Goal: Task Accomplishment & Management: Manage account settings

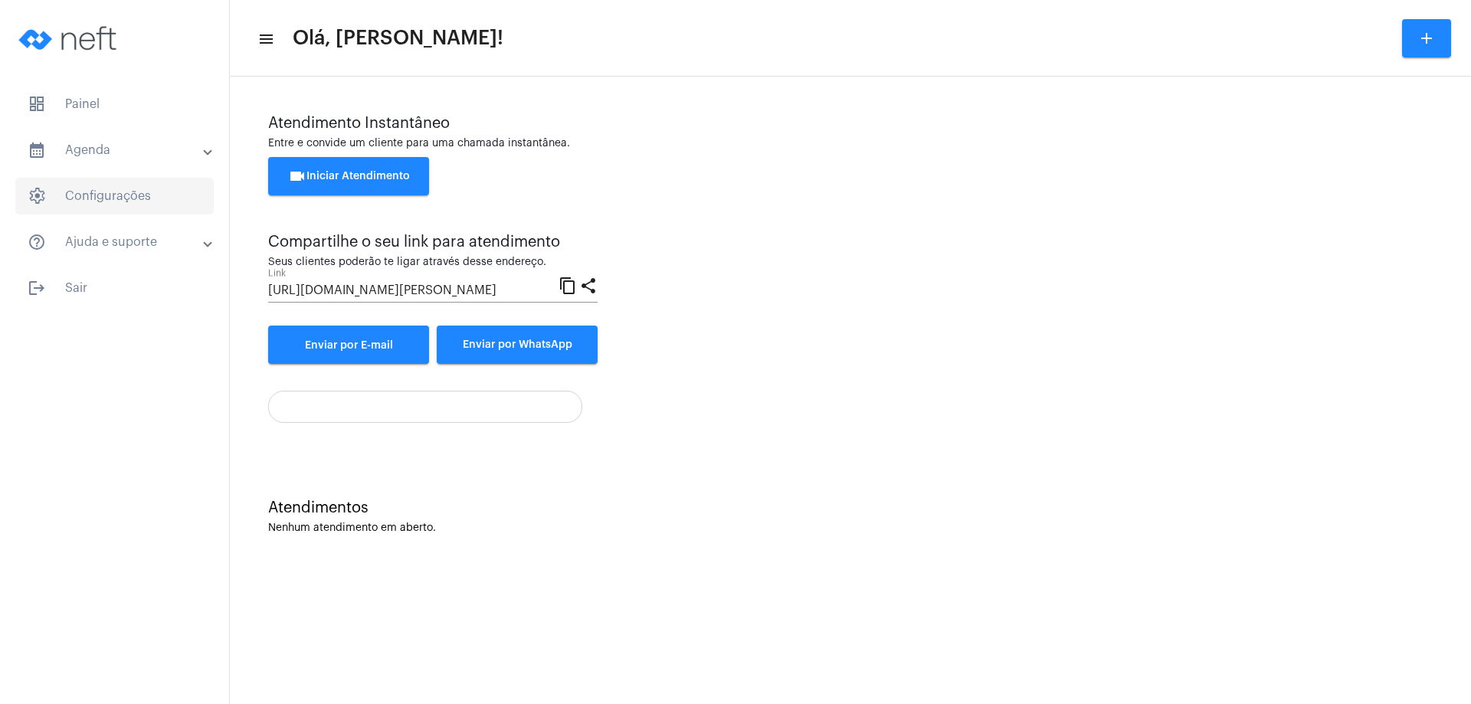
click at [185, 198] on span "settings Configurações" at bounding box center [114, 196] width 198 height 37
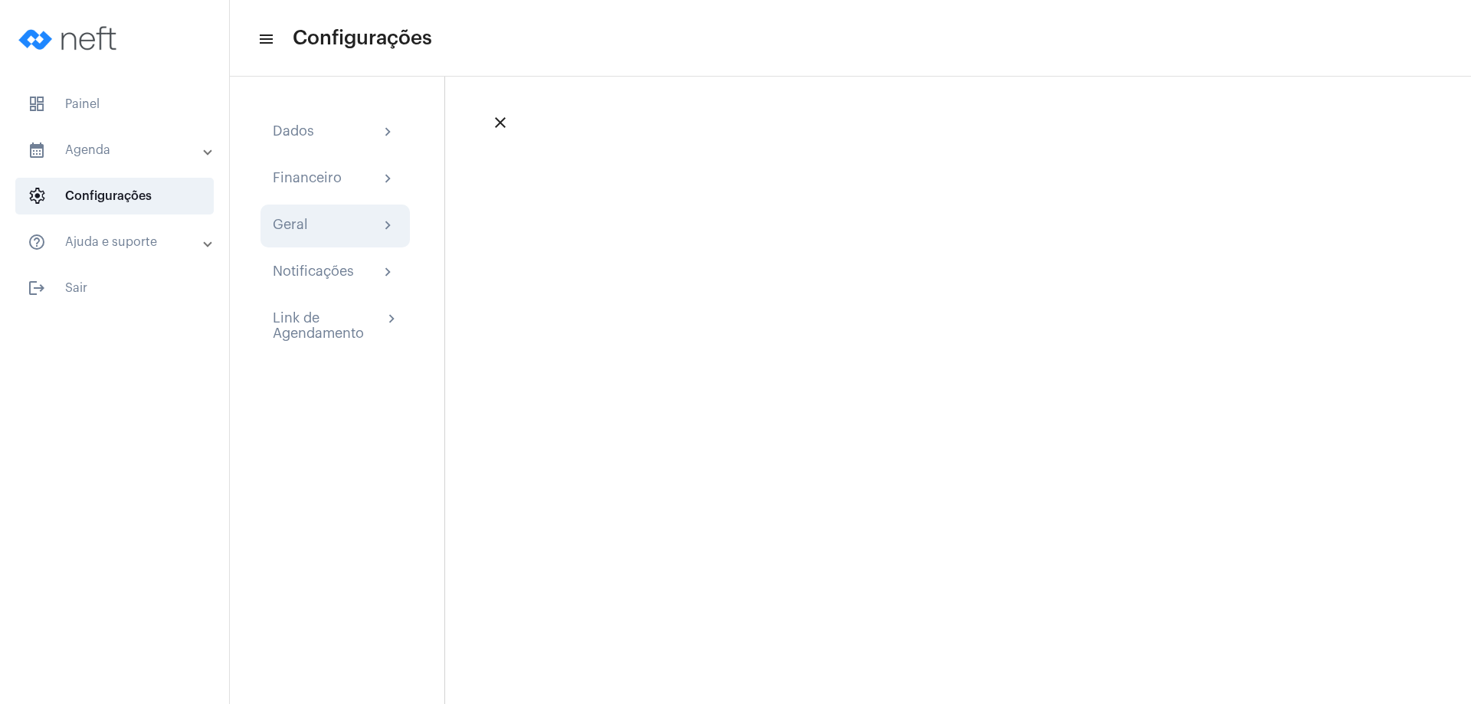
click at [389, 225] on mat-icon "chevron_right" at bounding box center [388, 226] width 18 height 18
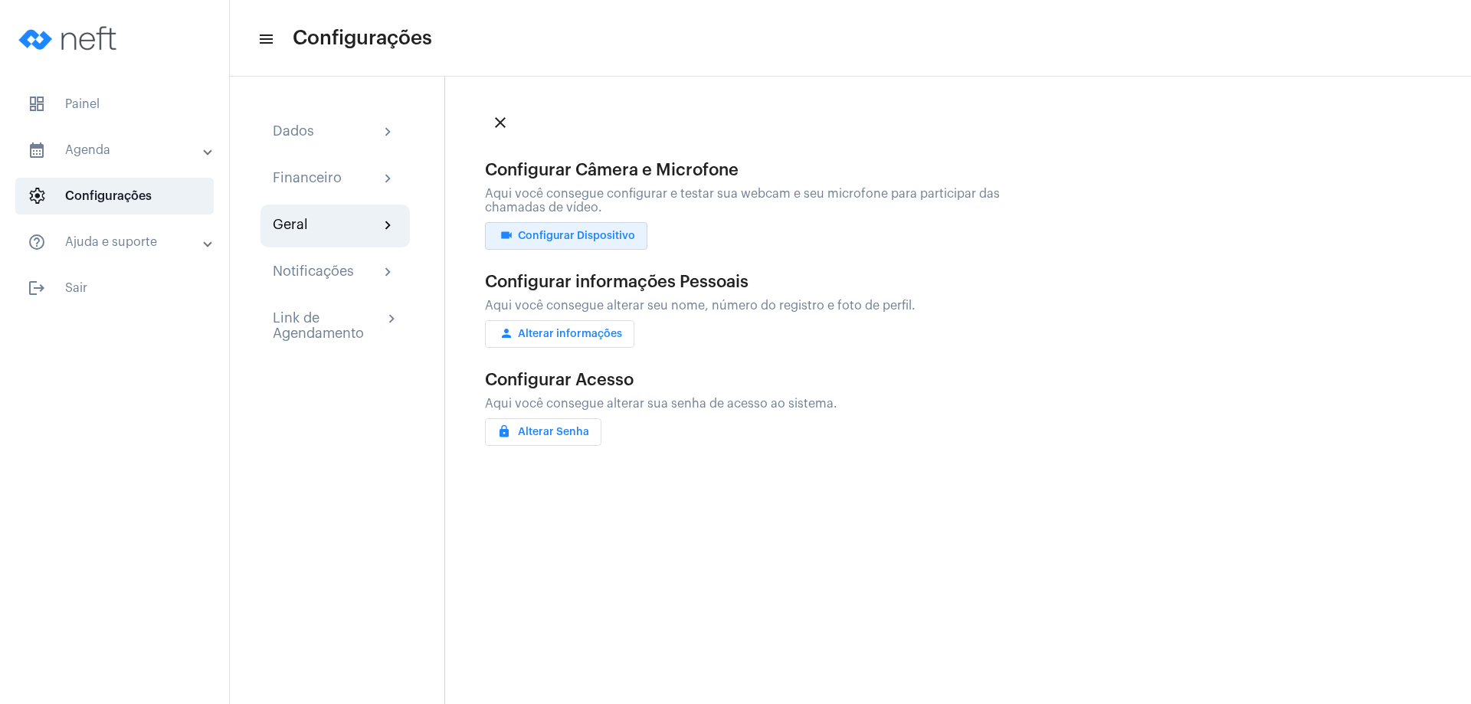
click at [578, 233] on span "videocam Configurar Dispositivo" at bounding box center [566, 236] width 138 height 11
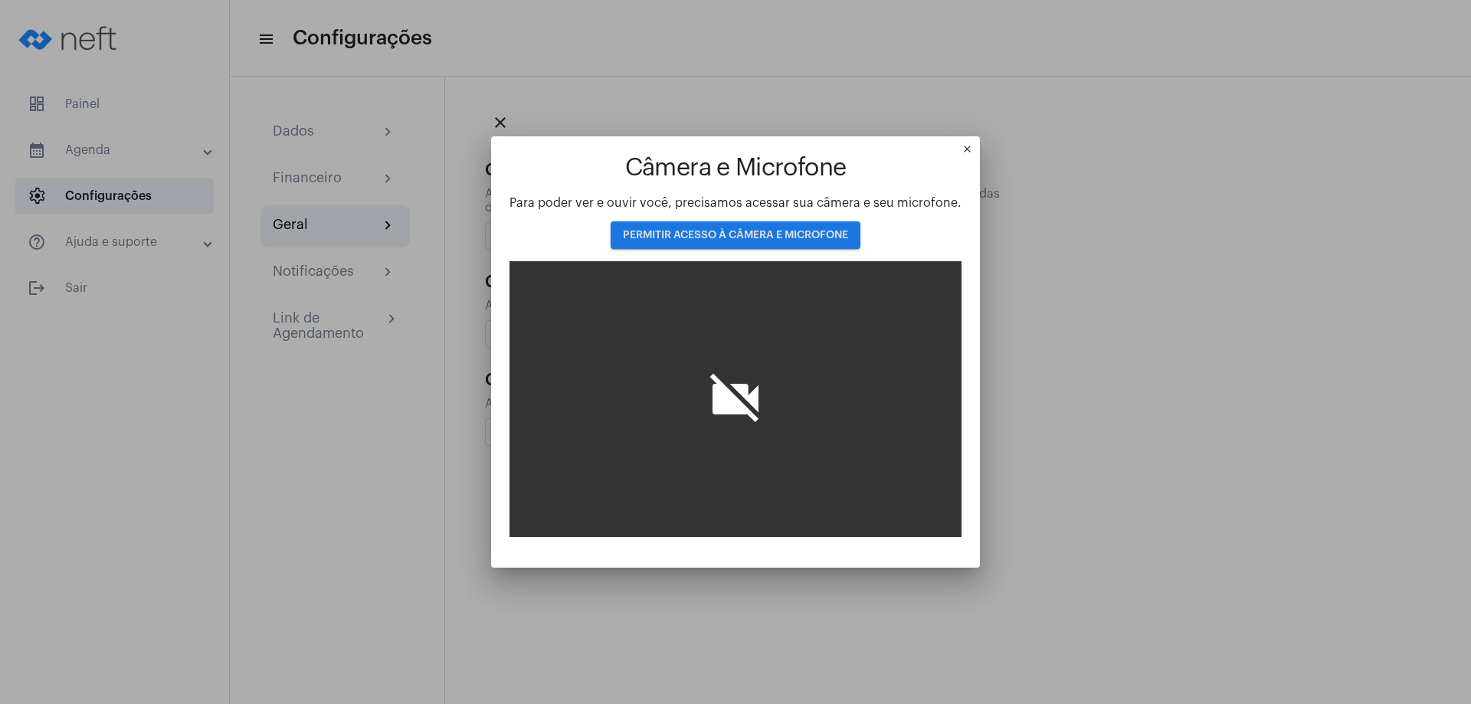
click at [641, 229] on button "PERMITIR ACESSO À CÂMERA E MICROFONE" at bounding box center [736, 235] width 250 height 28
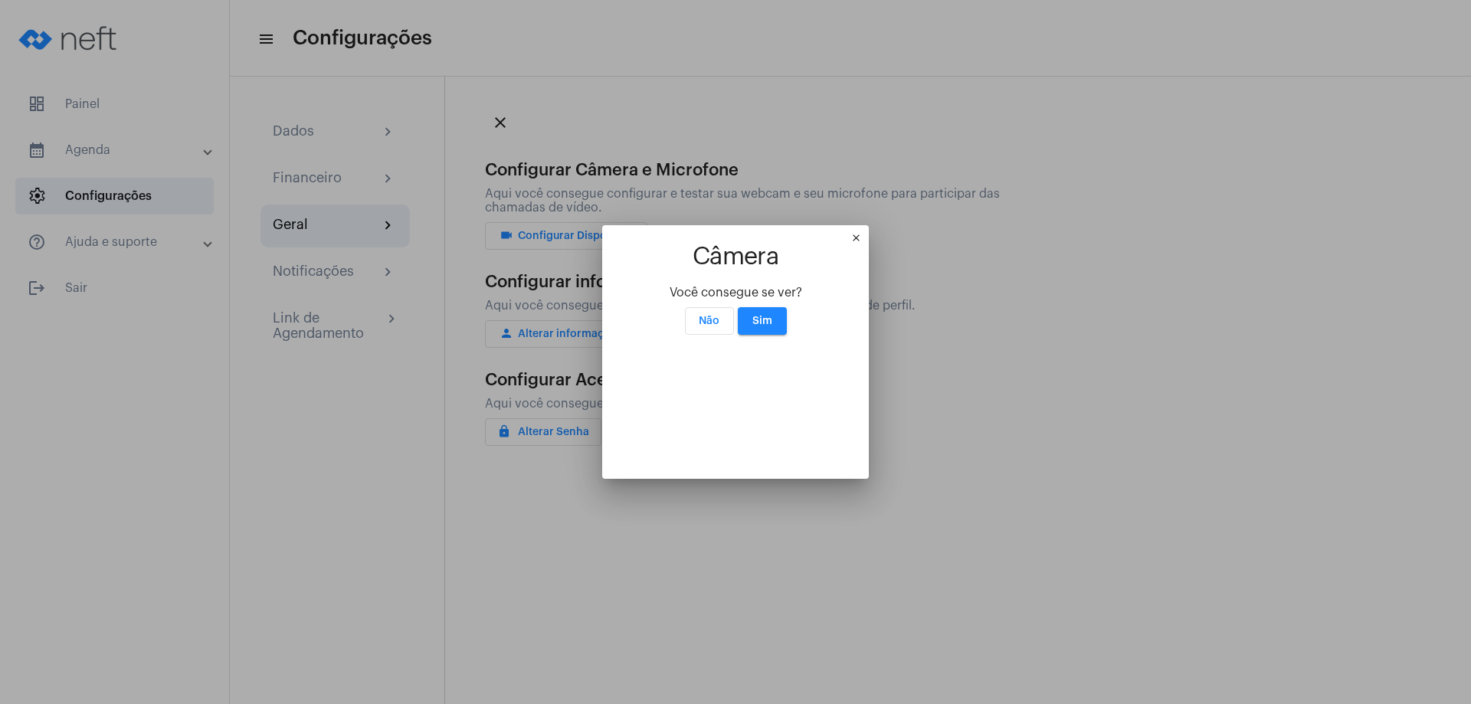
click at [713, 307] on button "Não" at bounding box center [709, 321] width 49 height 28
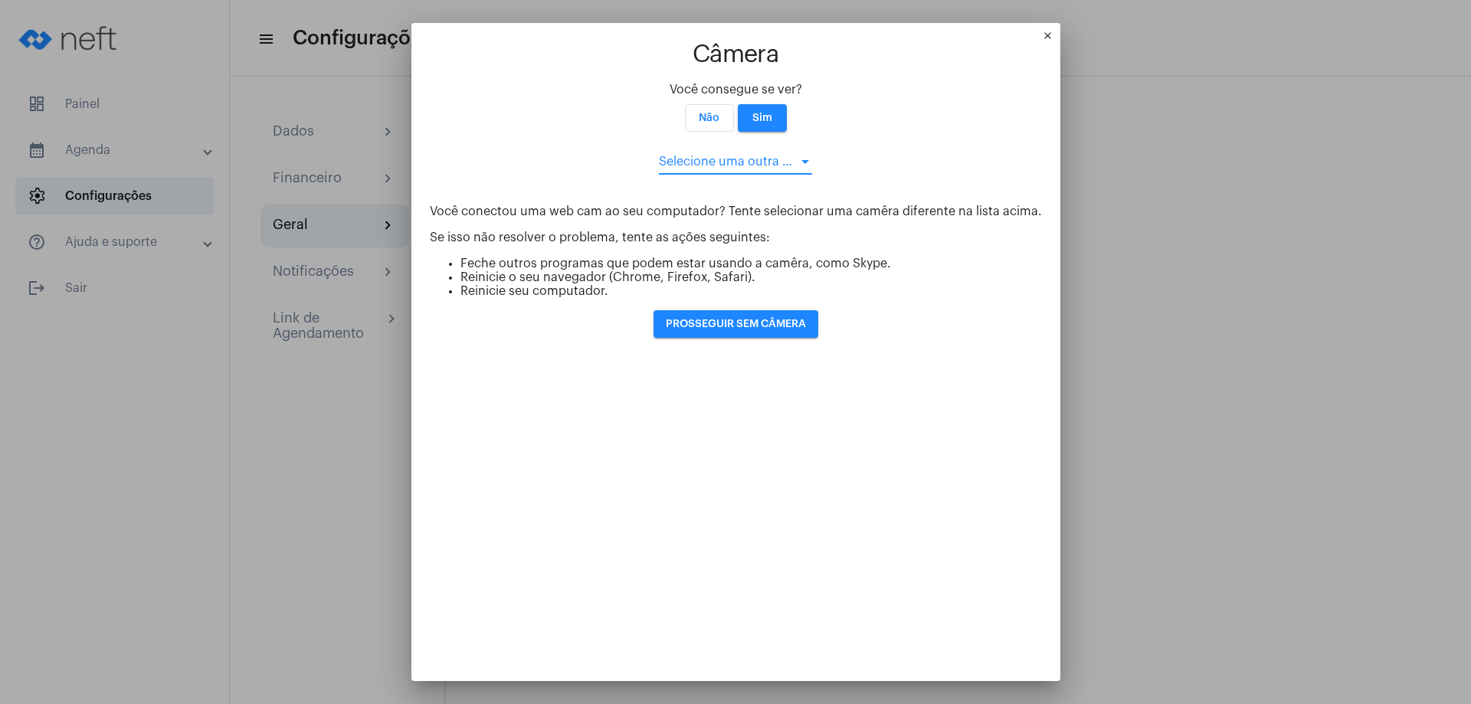
click at [802, 160] on div at bounding box center [806, 162] width 8 height 4
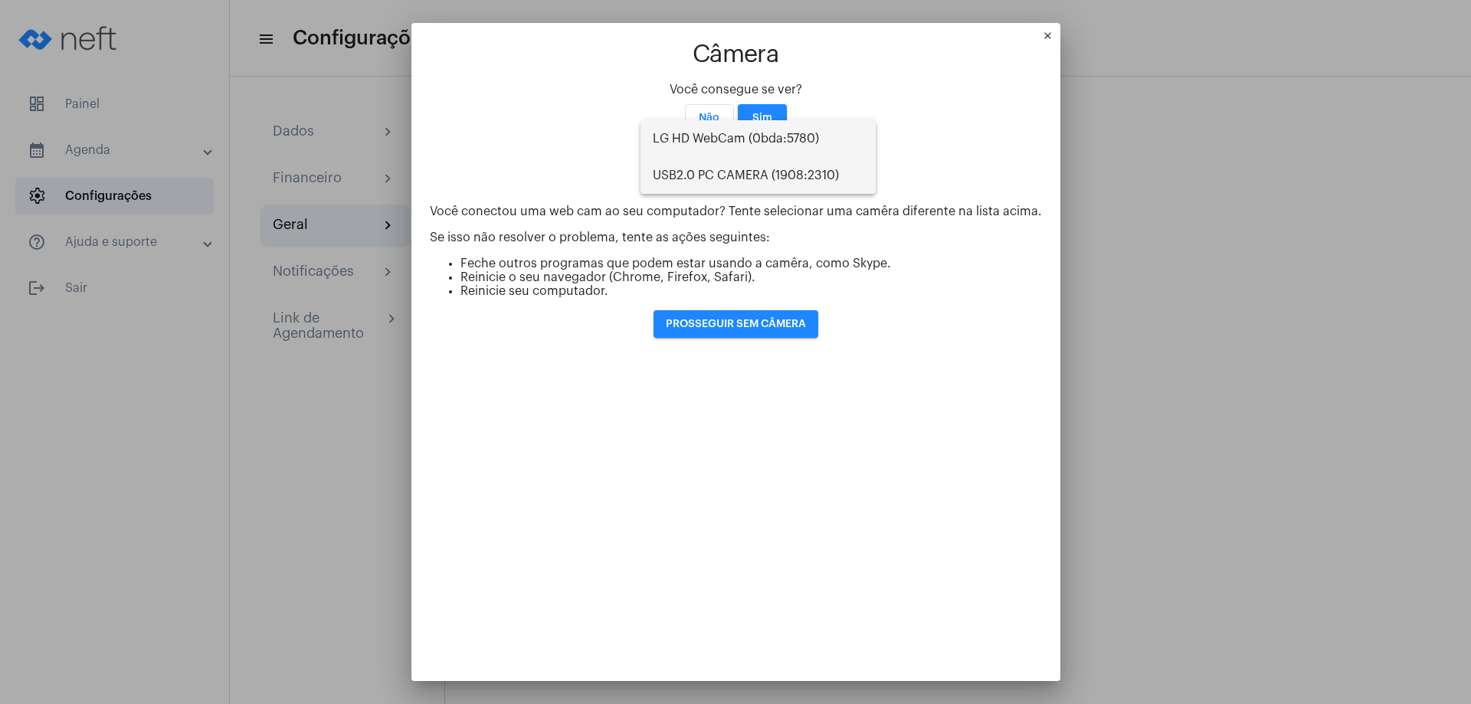
click at [789, 177] on span "USB2.0 PC CAMERA (1908:2310)" at bounding box center [758, 175] width 211 height 37
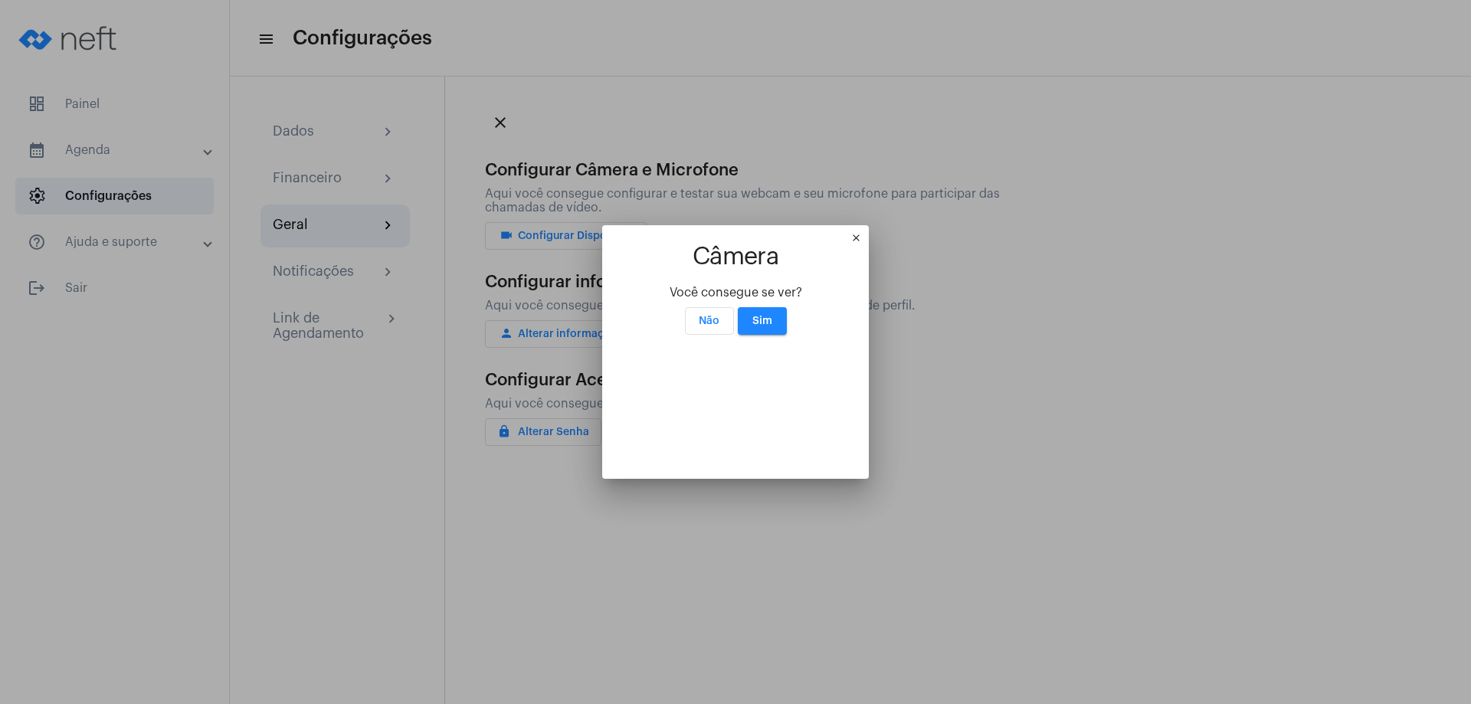
click at [789, 244] on app-video "Câmera Você consegue se ver? Não Sim" at bounding box center [736, 352] width 230 height 216
click at [711, 316] on span "Não" at bounding box center [709, 321] width 21 height 11
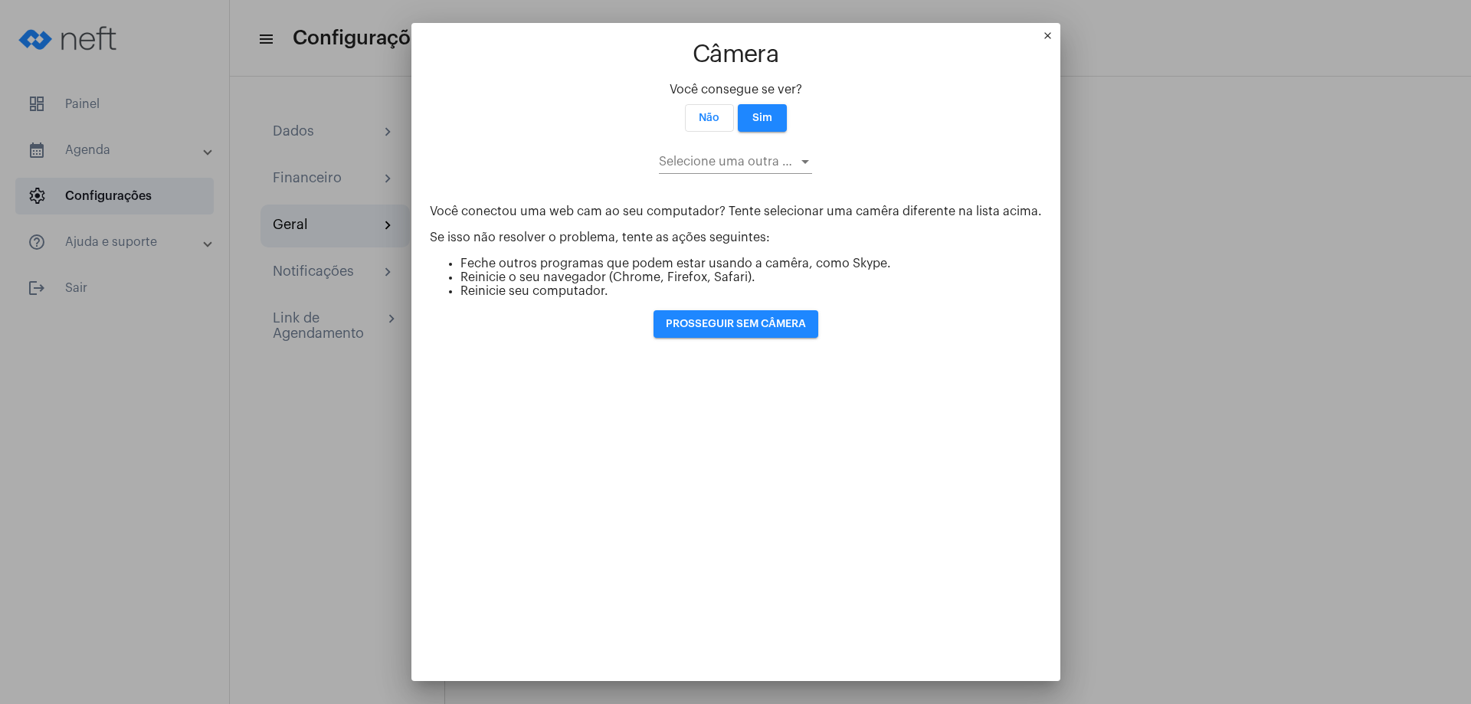
click at [1042, 30] on mat-icon "close" at bounding box center [1051, 39] width 18 height 18
